Goal: Task Accomplishment & Management: Use online tool/utility

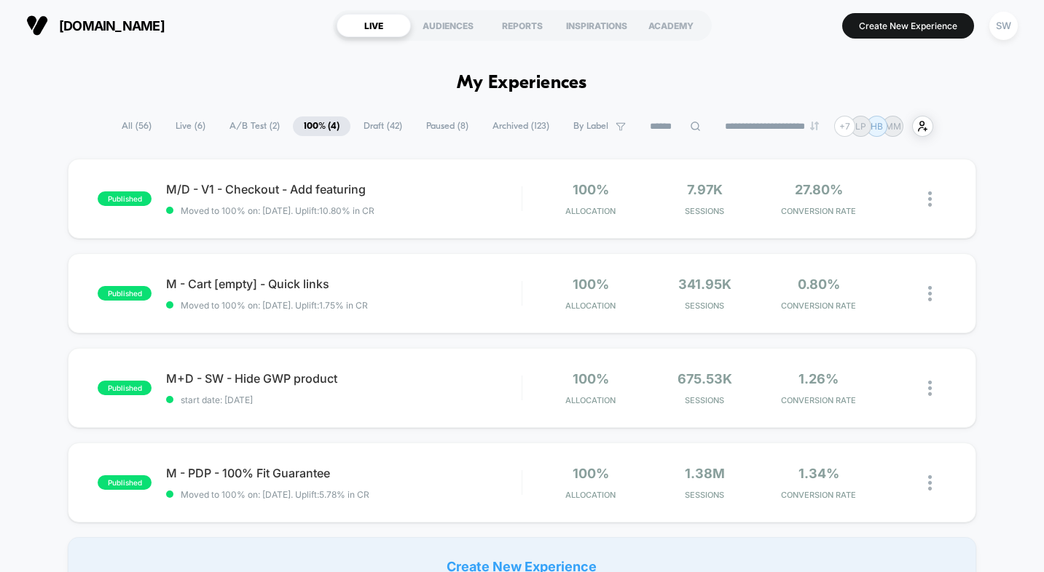
scroll to position [4, 0]
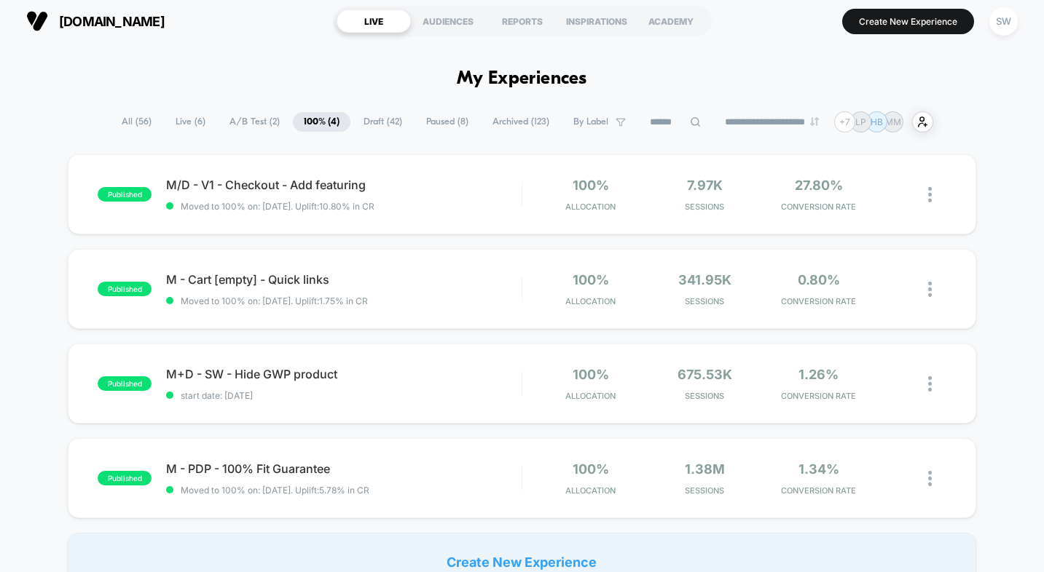
click at [246, 122] on span "A/B Test ( 2 )" at bounding box center [254, 122] width 72 height 20
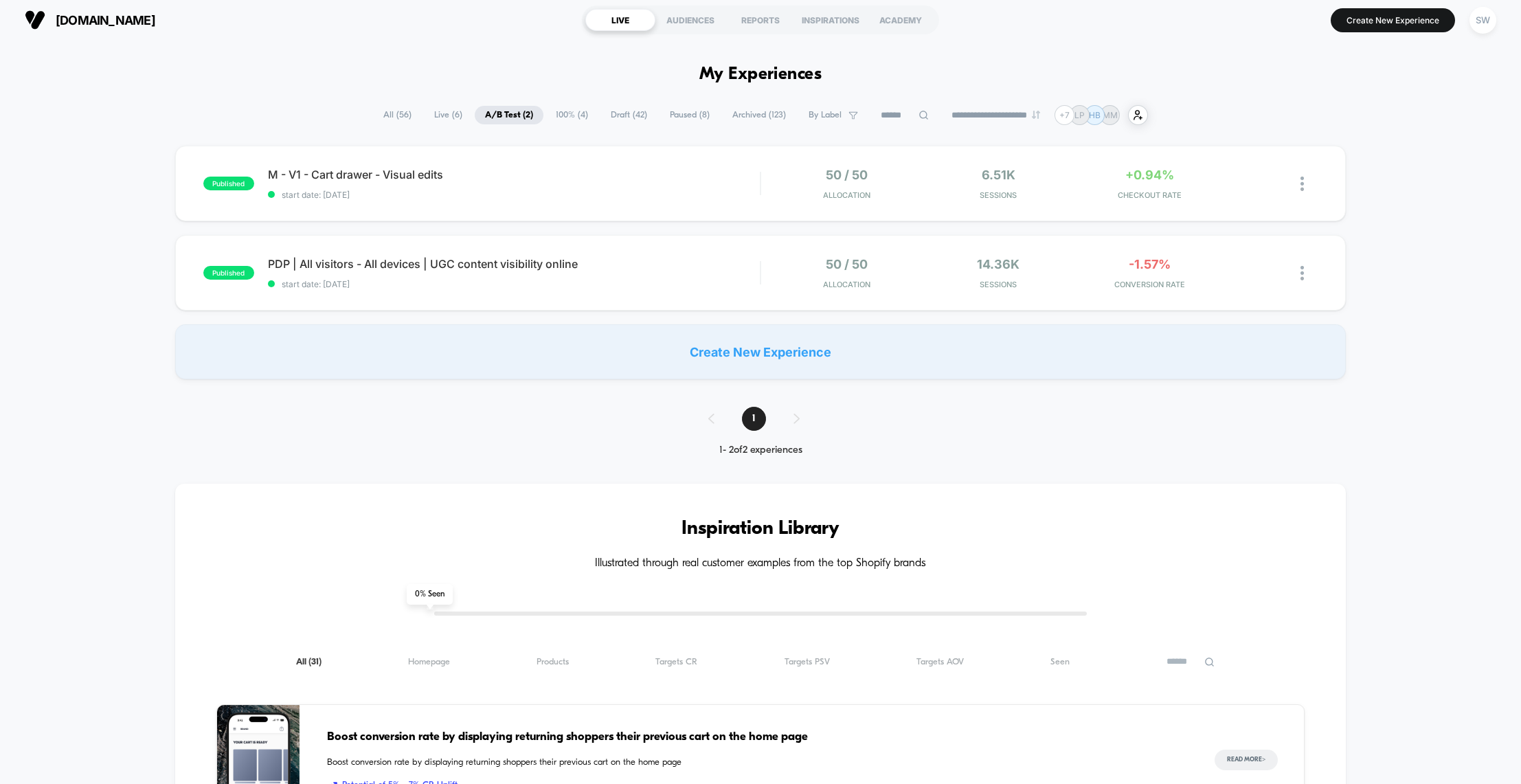
click at [682, 113] on span "Paused ( 8 )" at bounding box center [690, 115] width 60 height 19
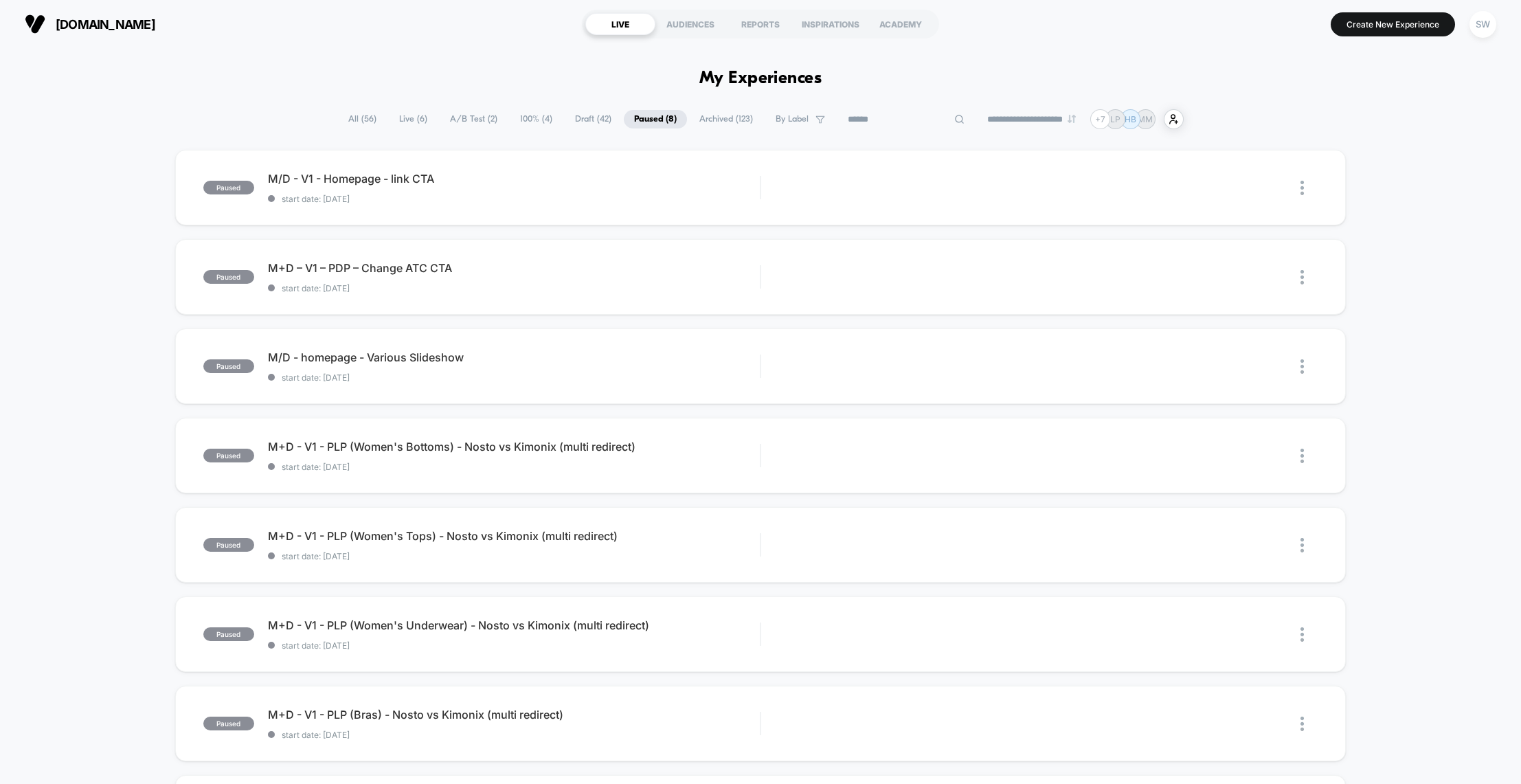
click at [903, 118] on input at bounding box center [907, 119] width 138 height 16
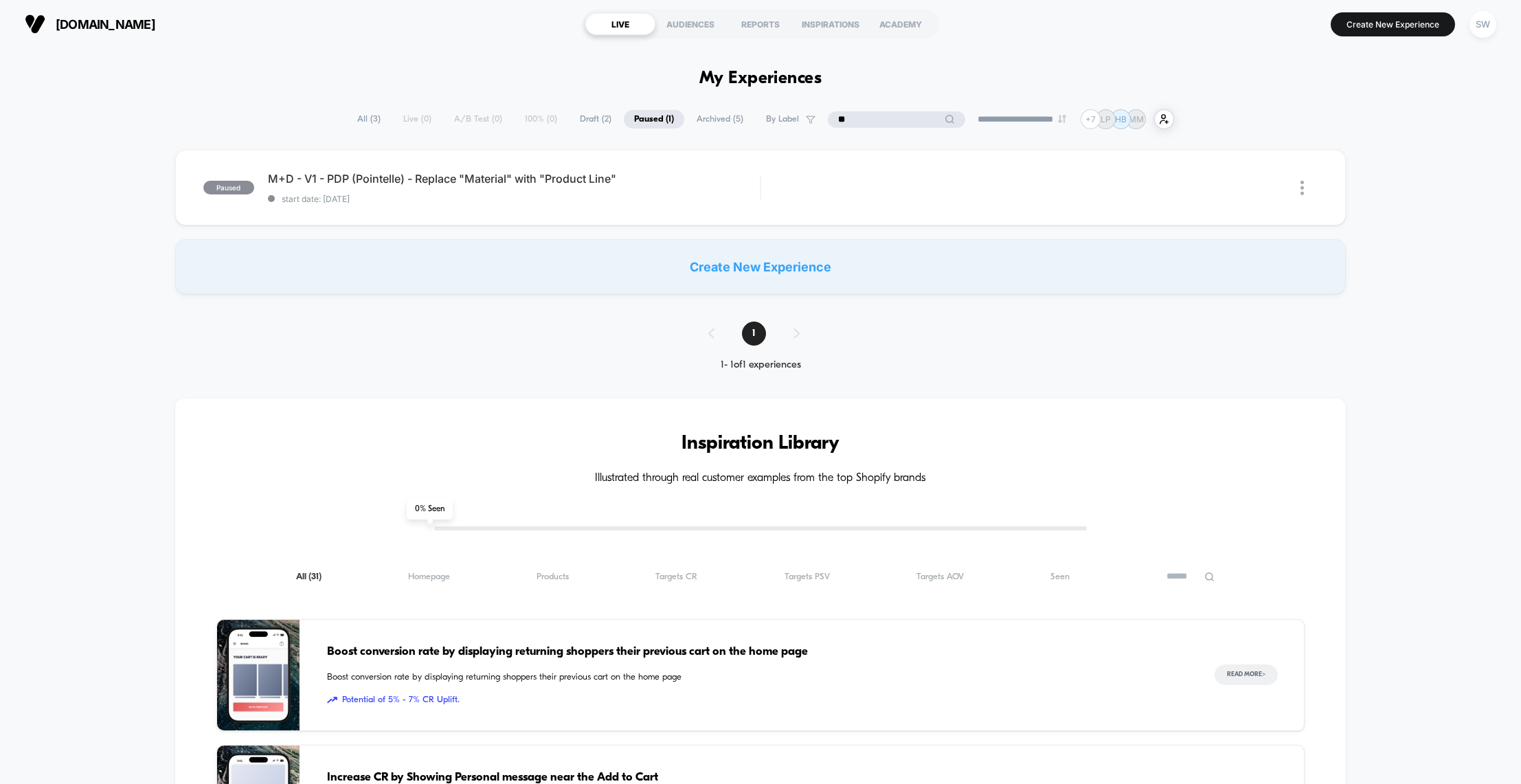
type input "**"
click at [712, 120] on span "Archived ( 5 )" at bounding box center [719, 120] width 67 height 19
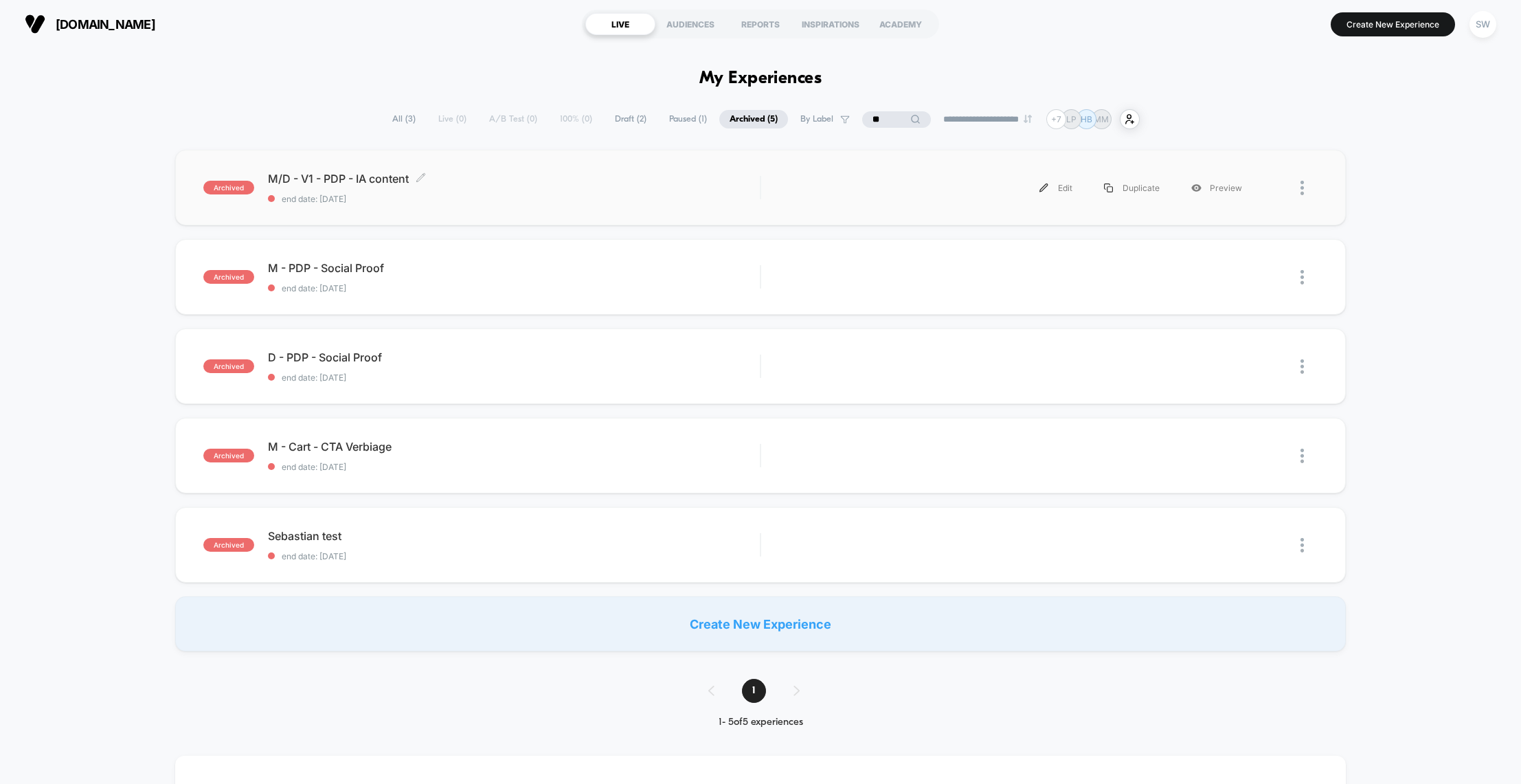
click at [609, 192] on div "M/D - V1 - PDP - IA content Click to edit experience details Click to edit expe…" at bounding box center [514, 188] width 493 height 32
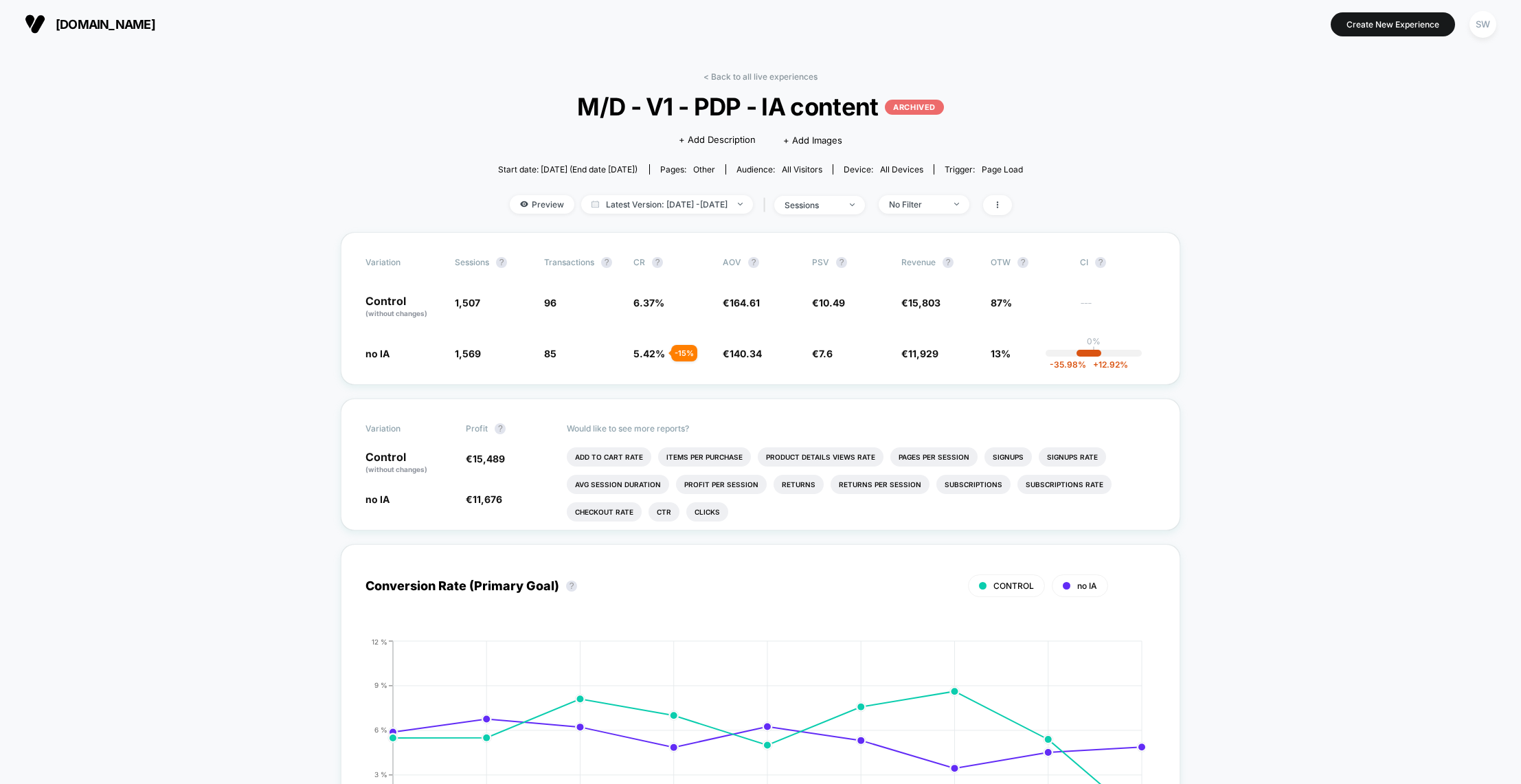
drag, startPoint x: 431, startPoint y: 82, endPoint x: 454, endPoint y: 76, distance: 23.8
click at [727, 76] on link "< Back to all live experiences" at bounding box center [760, 76] width 114 height 10
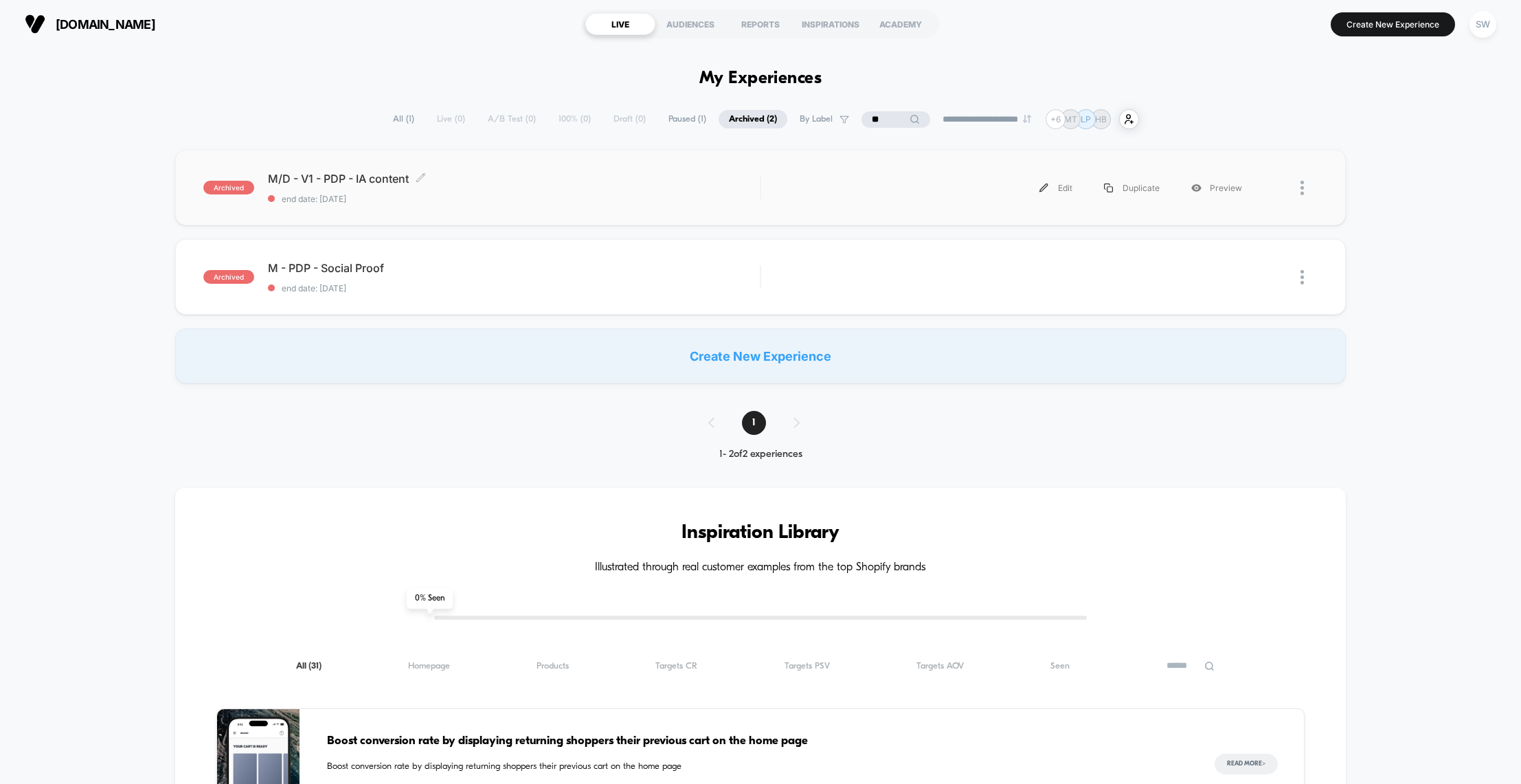
click at [563, 190] on div "M/D - V1 - PDP - IA content Click to edit experience details Click to edit expe…" at bounding box center [514, 188] width 493 height 32
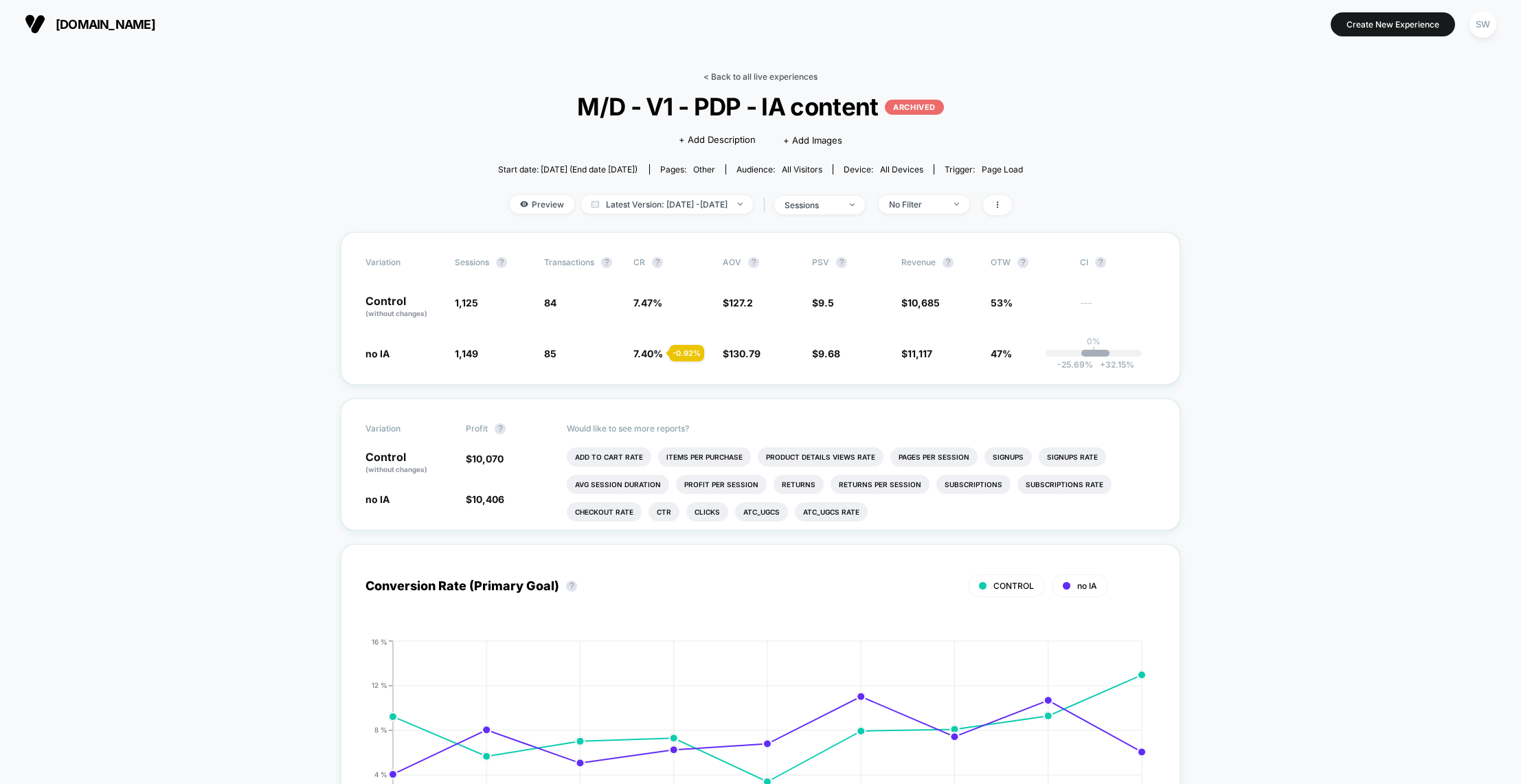
click at [739, 74] on link "< Back to all live experiences" at bounding box center [760, 76] width 114 height 10
